Goal: Task Accomplishment & Management: Use online tool/utility

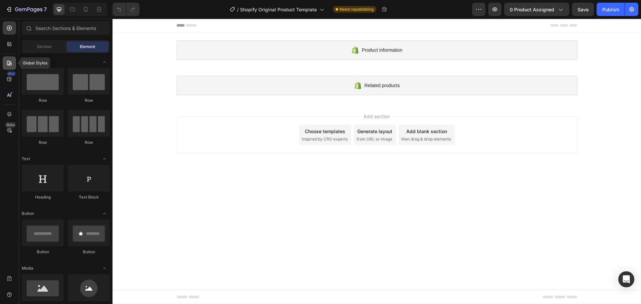
click at [5, 68] on div at bounding box center [9, 62] width 13 height 13
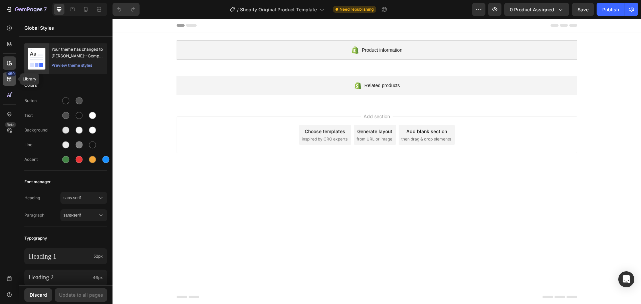
click at [6, 82] on div "450" at bounding box center [9, 78] width 13 height 13
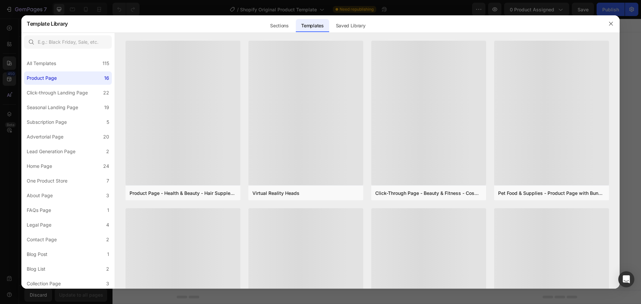
click at [13, 89] on div at bounding box center [320, 152] width 641 height 304
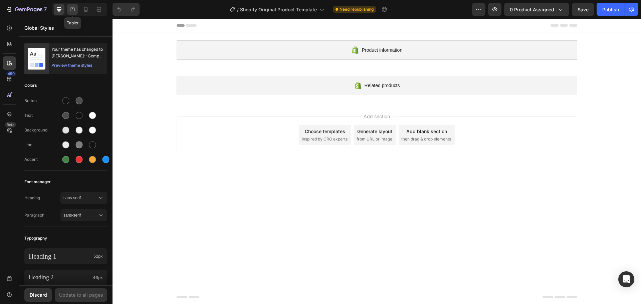
click at [68, 9] on div at bounding box center [72, 9] width 11 height 11
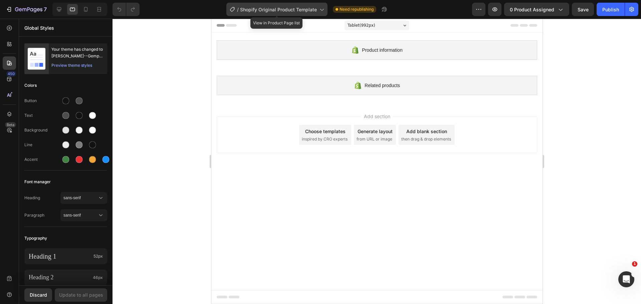
click at [306, 10] on span "Shopify Original Product Template" at bounding box center [278, 9] width 77 height 7
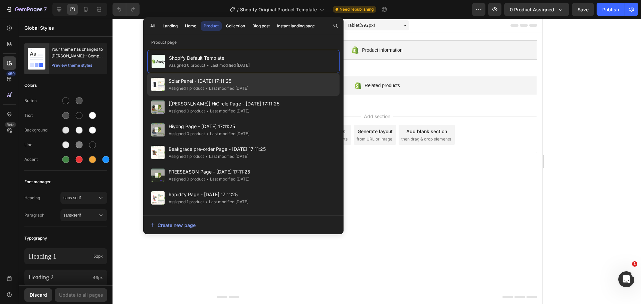
click at [213, 85] on span "Solar Panel - Mar 24, 17:11:25" at bounding box center [209, 81] width 80 height 8
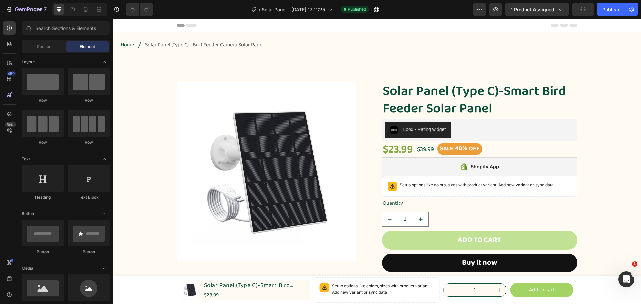
click at [123, 26] on div "Header" at bounding box center [129, 25] width 25 height 8
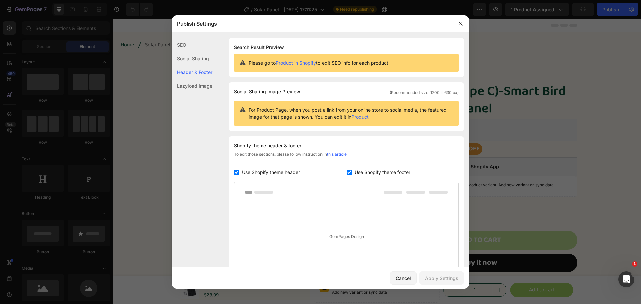
scroll to position [79, 0]
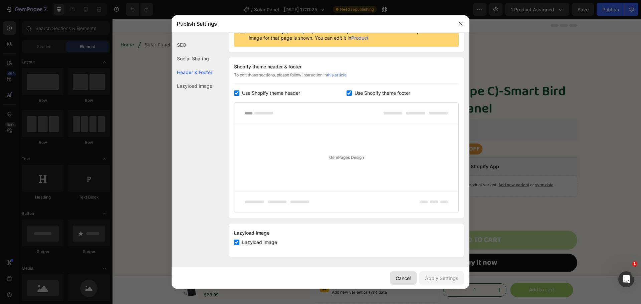
click at [404, 278] on div "Cancel" at bounding box center [403, 278] width 15 height 7
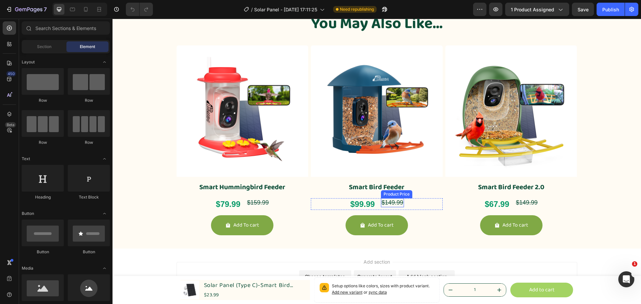
scroll to position [535, 0]
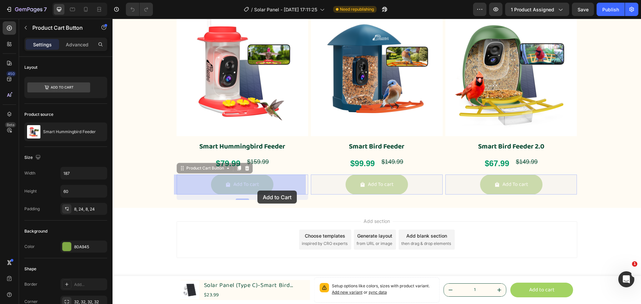
drag, startPoint x: 261, startPoint y: 185, endPoint x: 258, endPoint y: 191, distance: 6.9
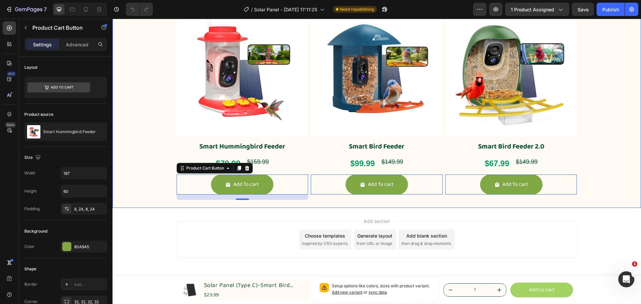
click at [308, 204] on div "Product Images Smart Hummingbird Feeder Product Title $79.99 Product Price Prod…" at bounding box center [377, 106] width 401 height 203
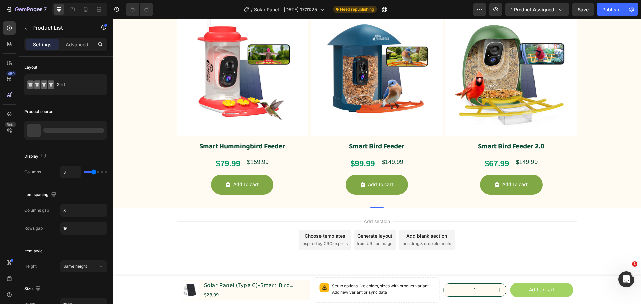
click at [295, 118] on img at bounding box center [243, 71] width 132 height 132
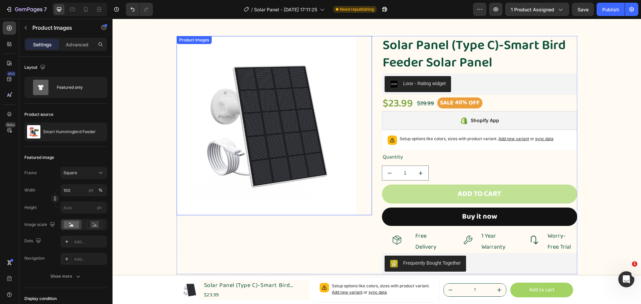
scroll to position [0, 0]
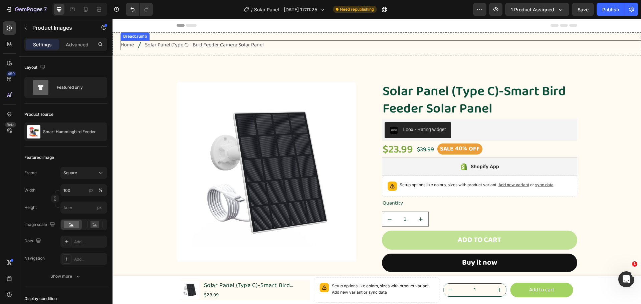
click at [132, 46] on span "Home" at bounding box center [127, 45] width 13 height 10
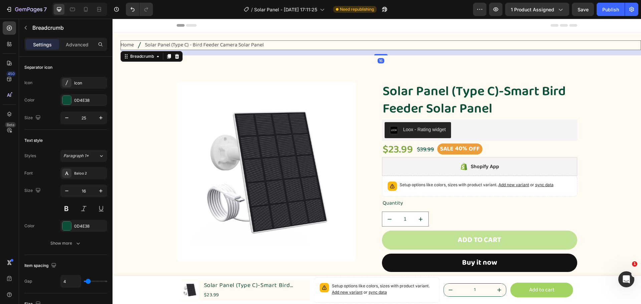
click at [128, 45] on span "Home" at bounding box center [127, 45] width 13 height 10
click at [151, 58] on div "Breadcrumb" at bounding box center [142, 56] width 26 height 6
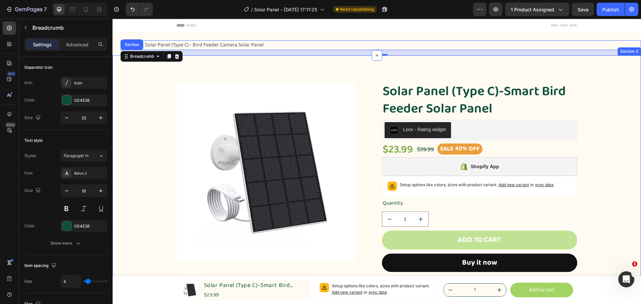
click at [290, 83] on img at bounding box center [266, 171] width 179 height 179
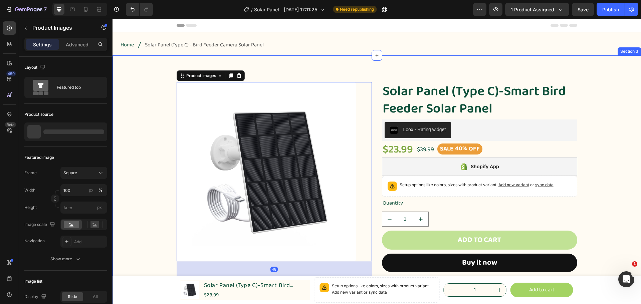
click at [308, 68] on div "Product Images 48 Solar Panel (Type C)-Smart Bird Feeder Solar Panel Product Ti…" at bounding box center [377, 187] width 529 height 265
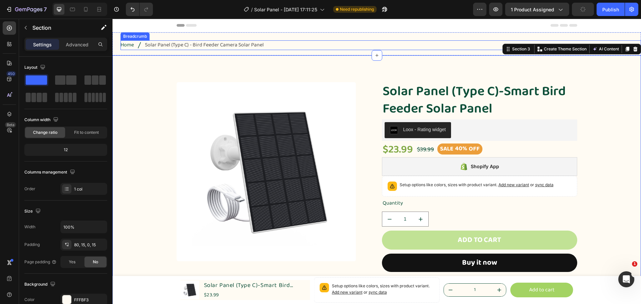
click at [166, 47] on span "Solar Panel (Type C) - Bird Feeder Camera Solar Panel" at bounding box center [204, 45] width 119 height 10
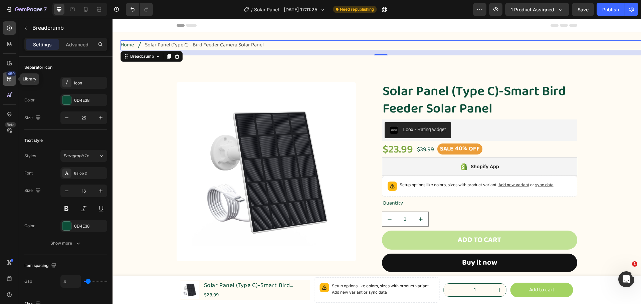
click at [5, 80] on div "450" at bounding box center [9, 78] width 13 height 13
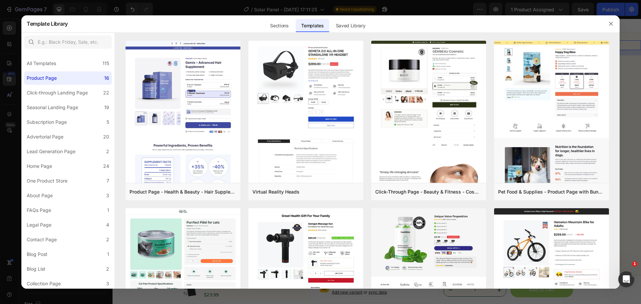
click at [2, 101] on div at bounding box center [320, 152] width 641 height 304
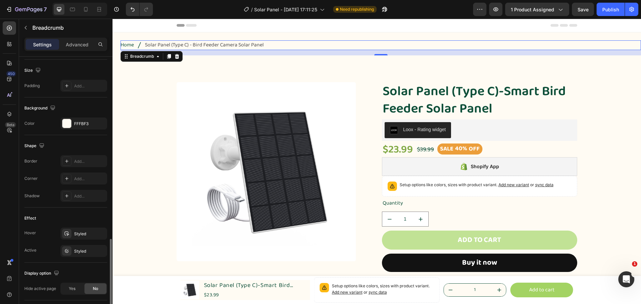
scroll to position [280, 0]
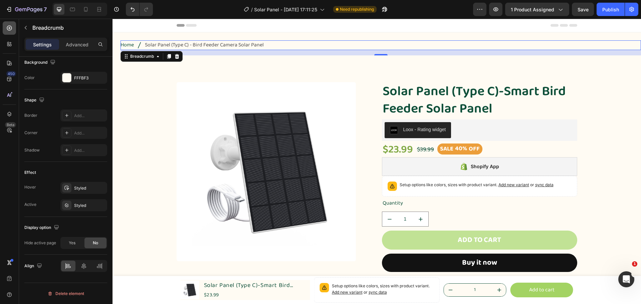
click at [9, 32] on div at bounding box center [9, 27] width 13 height 13
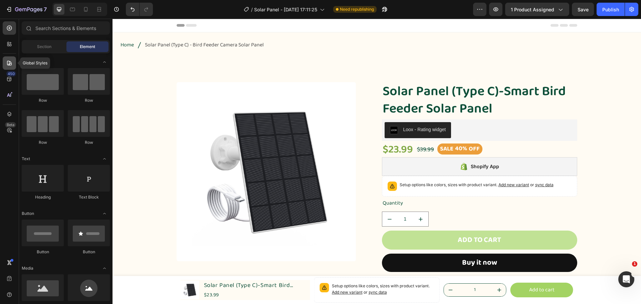
click at [7, 64] on icon at bounding box center [9, 63] width 5 height 5
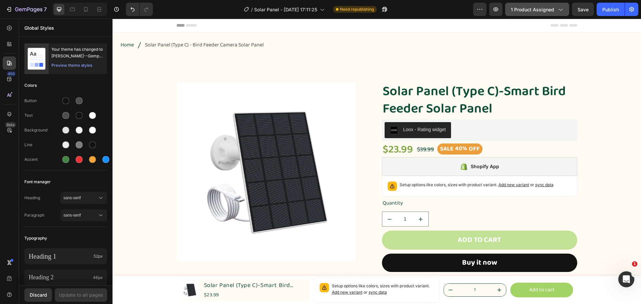
click at [557, 9] on div "1 product assigned" at bounding box center [537, 9] width 53 height 7
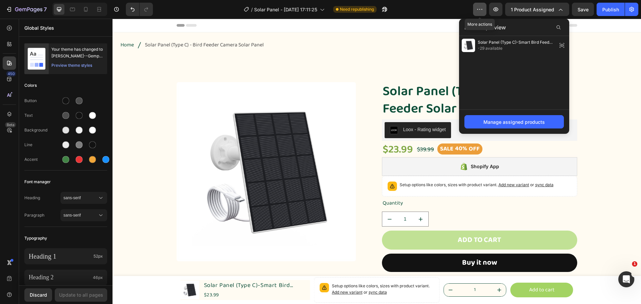
click at [484, 9] on button "button" at bounding box center [479, 9] width 13 height 13
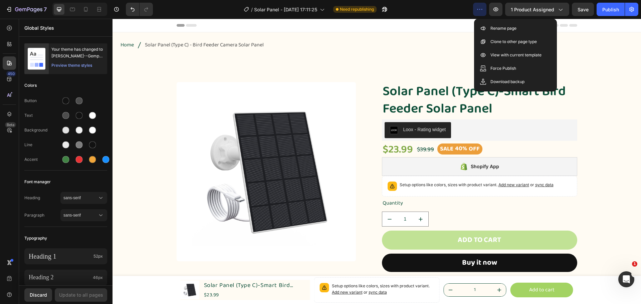
click at [564, 63] on div "Product Images Solar Panel (Type C)-Smart Bird Feeder Solar Panel Product Title…" at bounding box center [377, 187] width 529 height 265
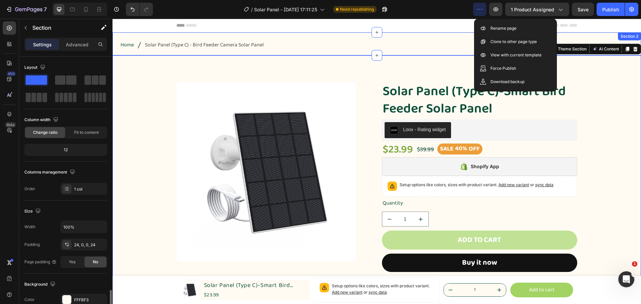
click at [604, 33] on div "Home Solar Panel (Type C) - Bird Feeder Camera Solar Panel Breadcrumb Section 2" at bounding box center [377, 43] width 529 height 23
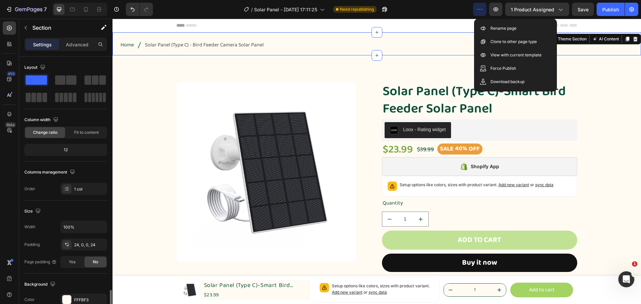
scroll to position [141, 0]
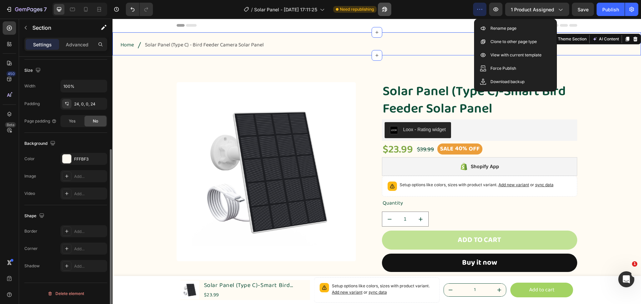
drag, startPoint x: 399, startPoint y: 10, endPoint x: 389, endPoint y: 9, distance: 10.1
click at [399, 10] on div "/ Solar Panel - Mar 24, 17:11:25 Need republishing" at bounding box center [315, 9] width 315 height 13
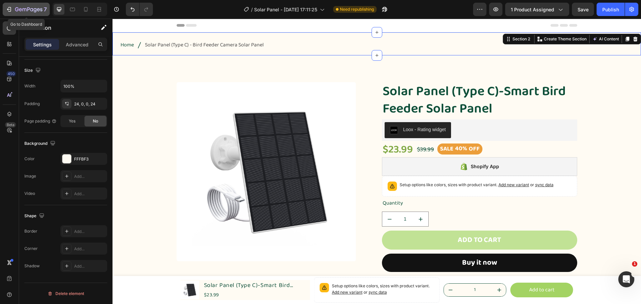
click at [7, 9] on icon "button" at bounding box center [9, 9] width 7 height 7
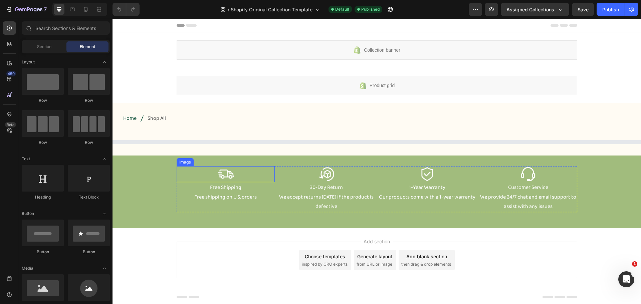
click at [230, 172] on img at bounding box center [226, 174] width 16 height 16
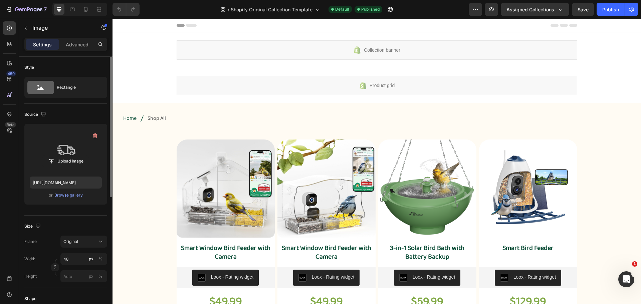
click at [63, 150] on label at bounding box center [66, 150] width 72 height 42
click at [63, 156] on input "file" at bounding box center [66, 161] width 46 height 11
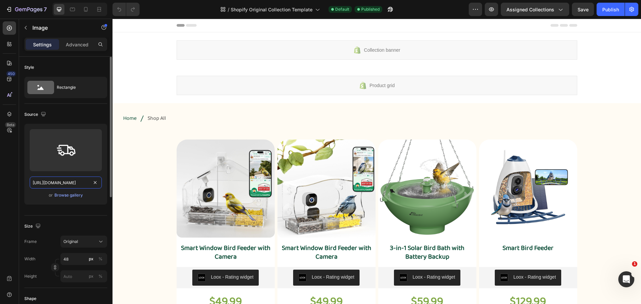
click at [74, 182] on input "[URL][DOMAIN_NAME]" at bounding box center [66, 183] width 72 height 12
click at [71, 161] on input "file" at bounding box center [66, 161] width 46 height 11
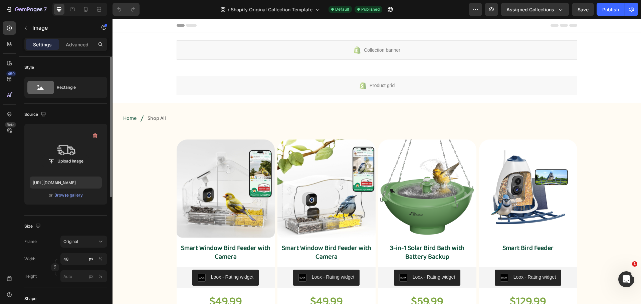
drag, startPoint x: 184, startPoint y: 163, endPoint x: 144, endPoint y: 194, distance: 50.4
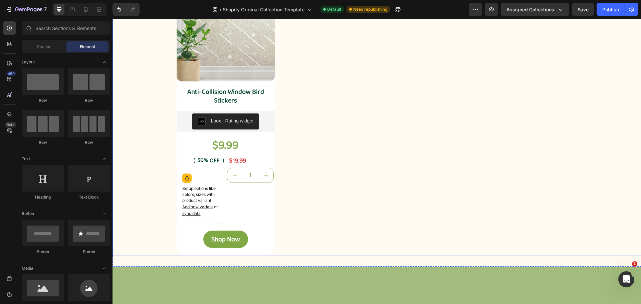
scroll to position [1056, 0]
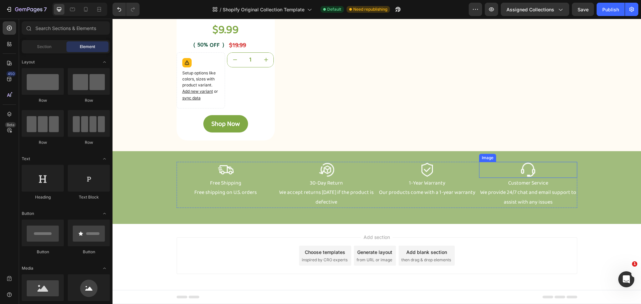
click at [529, 167] on img at bounding box center [528, 170] width 16 height 16
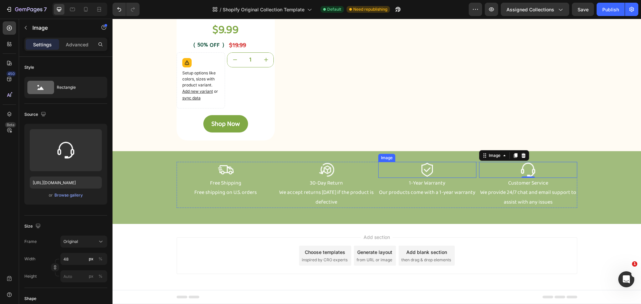
click at [425, 173] on img at bounding box center [428, 170] width 16 height 16
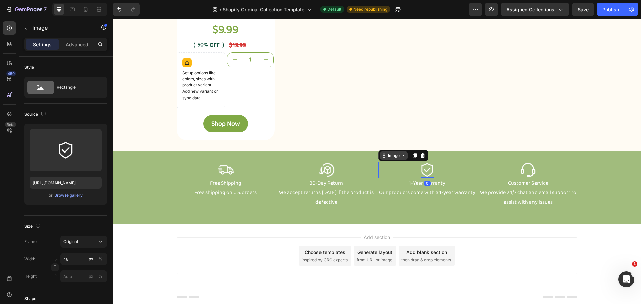
click at [405, 157] on div "Image" at bounding box center [394, 156] width 28 height 8
click at [413, 157] on icon at bounding box center [415, 155] width 4 height 5
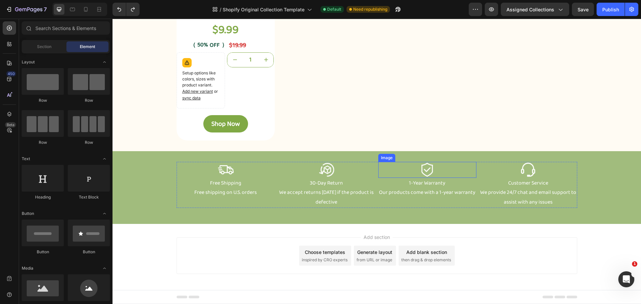
click at [435, 172] on div at bounding box center [427, 170] width 98 height 16
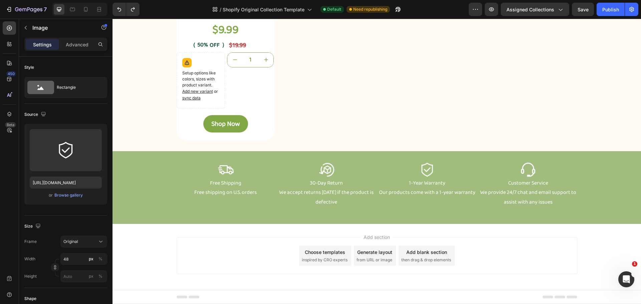
click at [582, 254] on div "Add section Choose templates inspired by CRO experts Generate layout from URL o…" at bounding box center [377, 257] width 529 height 66
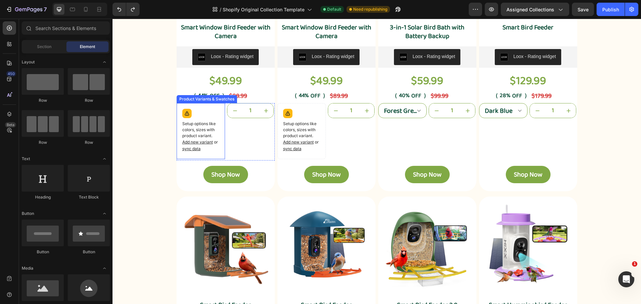
scroll to position [20, 0]
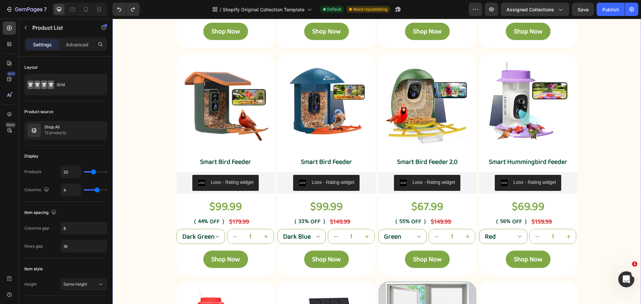
scroll to position [455, 0]
